Goal: Transaction & Acquisition: Purchase product/service

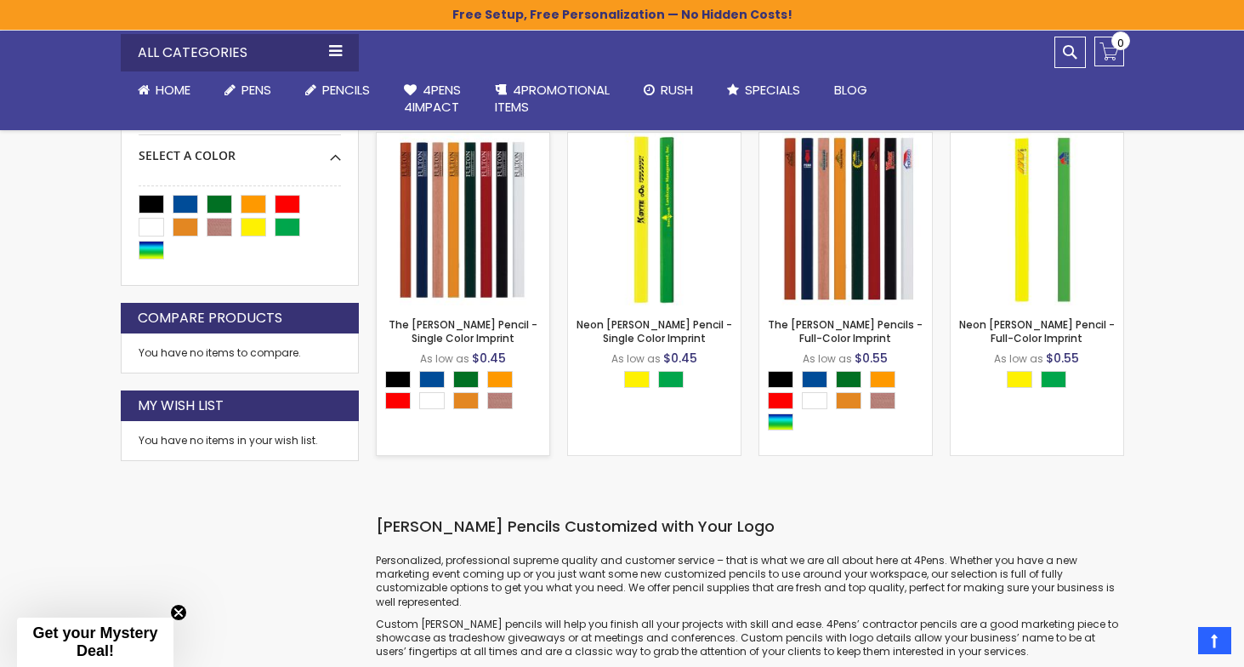
scroll to position [333, 0]
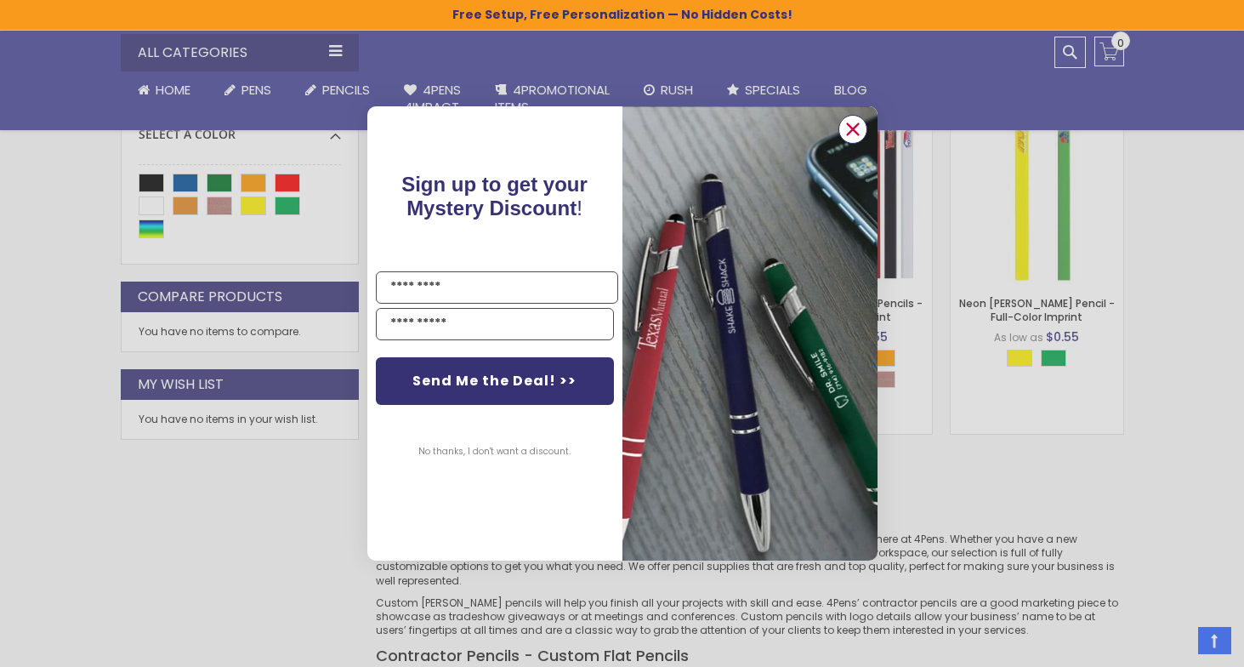
click at [855, 130] on circle "Close dialog" at bounding box center [852, 130] width 26 height 26
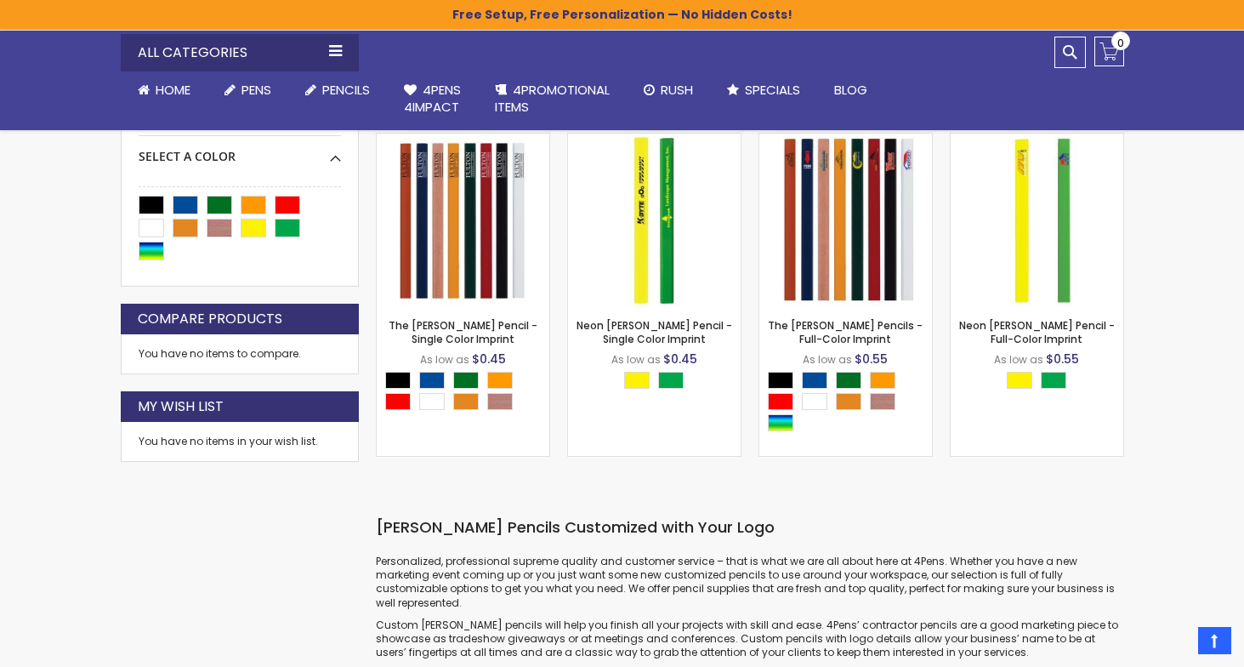
scroll to position [313, 0]
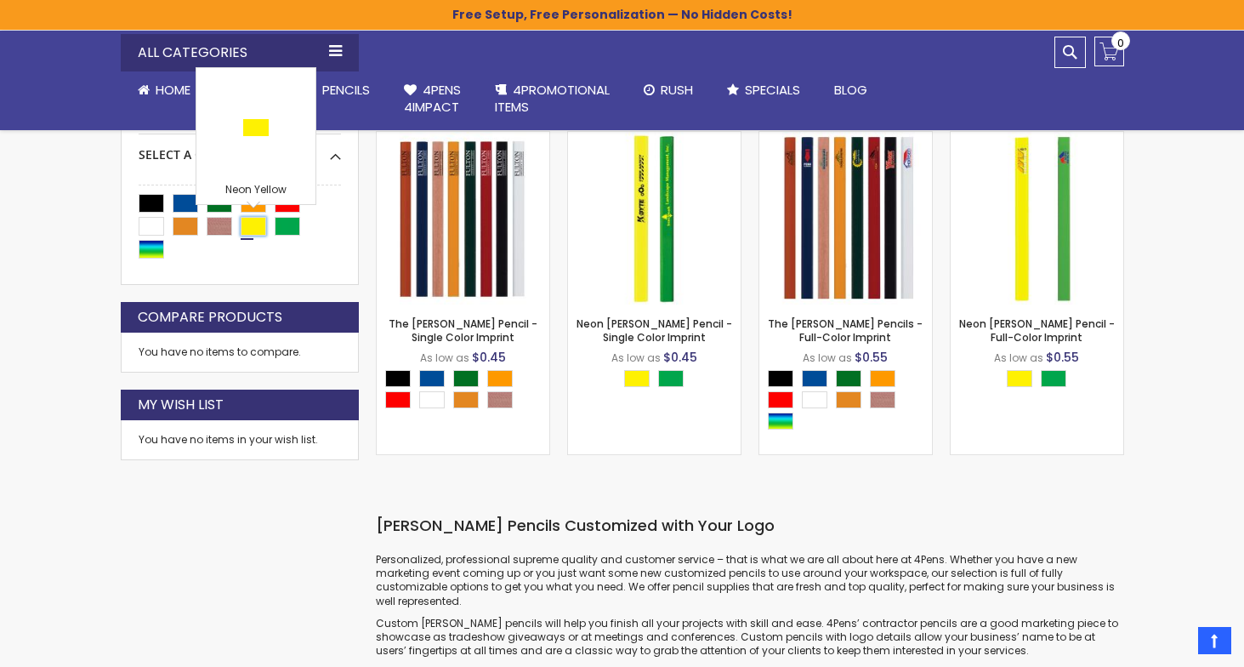
click at [256, 225] on div "Neon Yellow" at bounding box center [254, 226] width 26 height 19
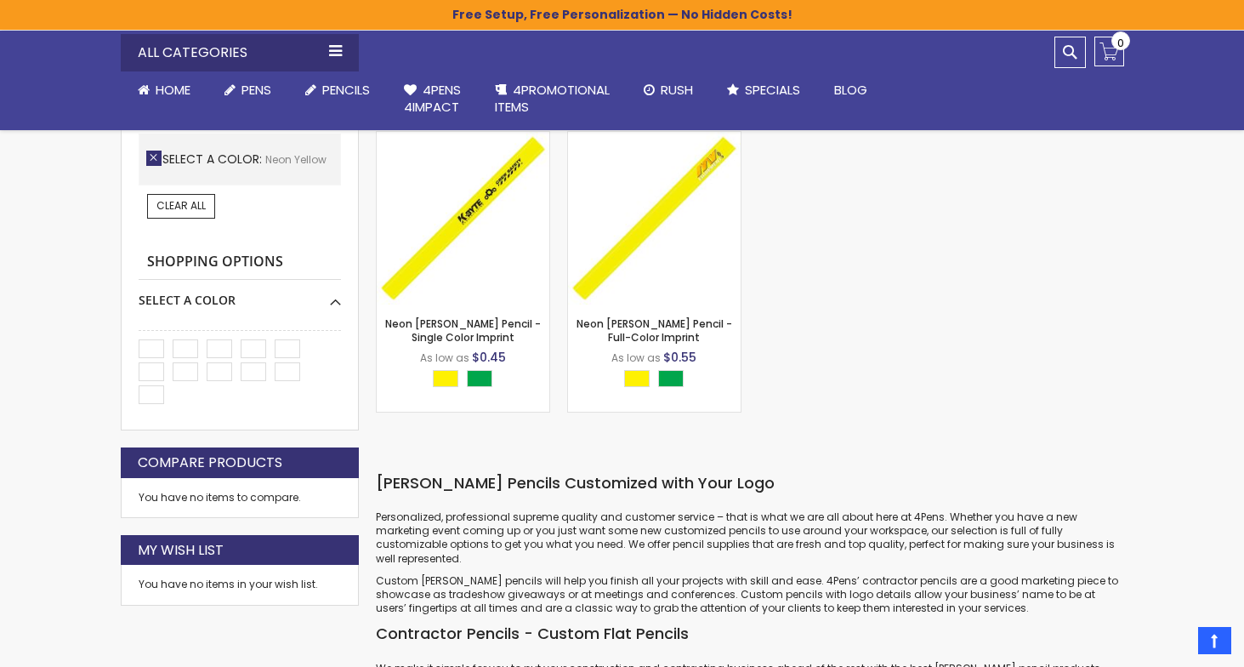
click at [151, 160] on link "Remove This Item" at bounding box center [153, 158] width 15 height 15
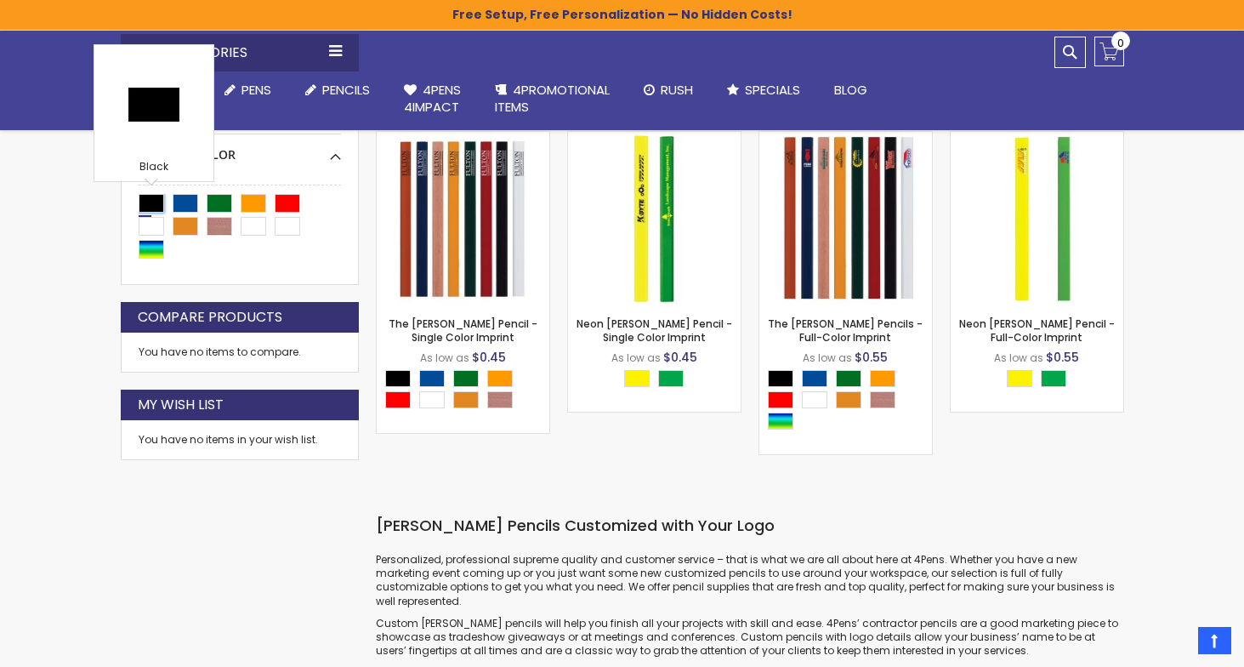
click at [150, 202] on div "Black" at bounding box center [152, 203] width 26 height 19
